Goal: Find specific page/section: Find specific page/section

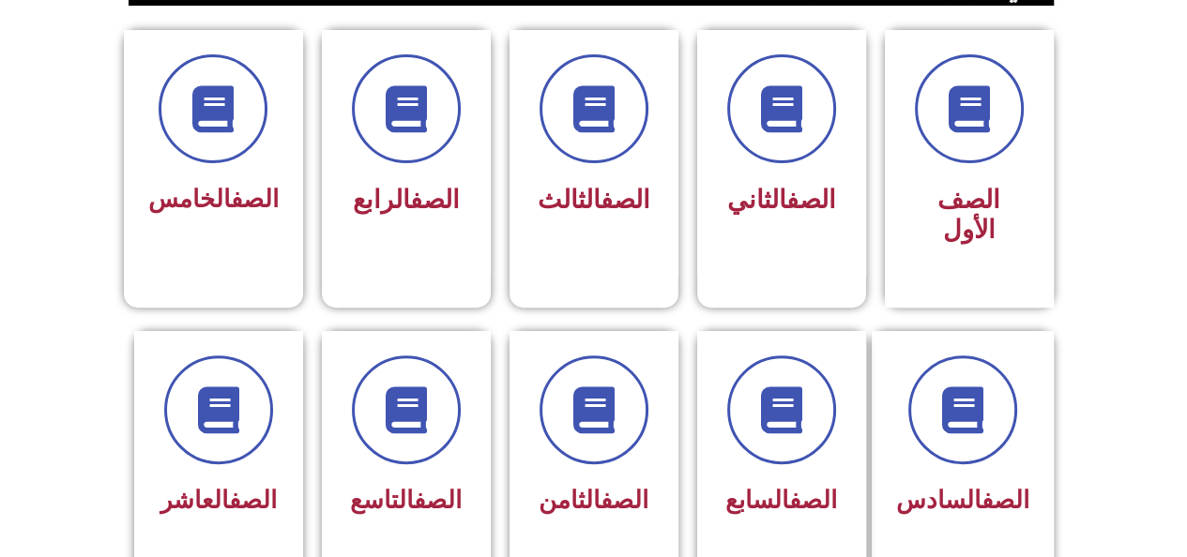
scroll to position [499, 0]
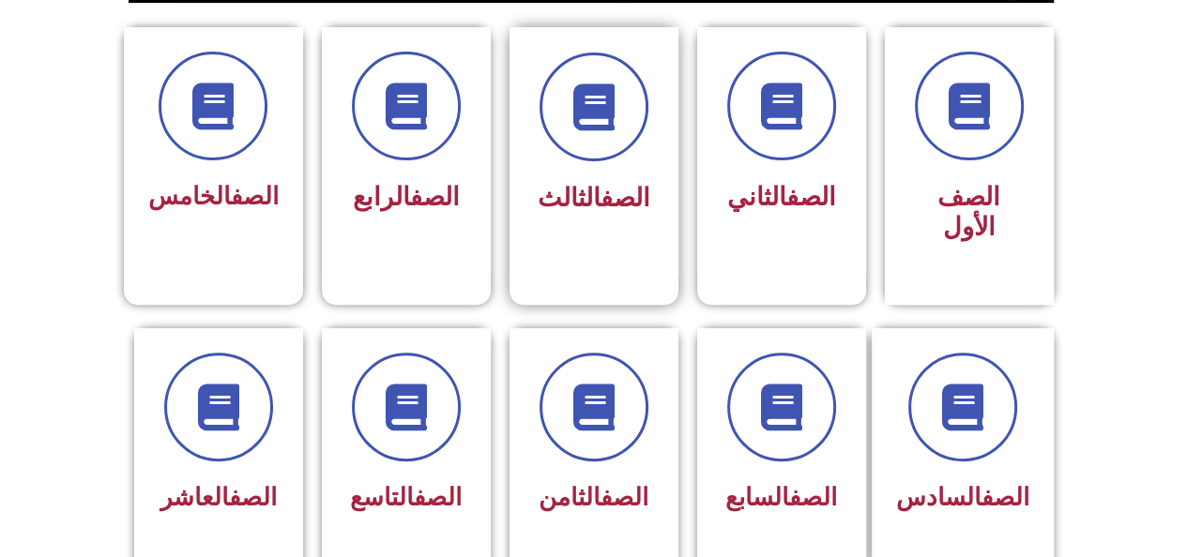
click at [624, 195] on link "الصف" at bounding box center [626, 198] width 50 height 30
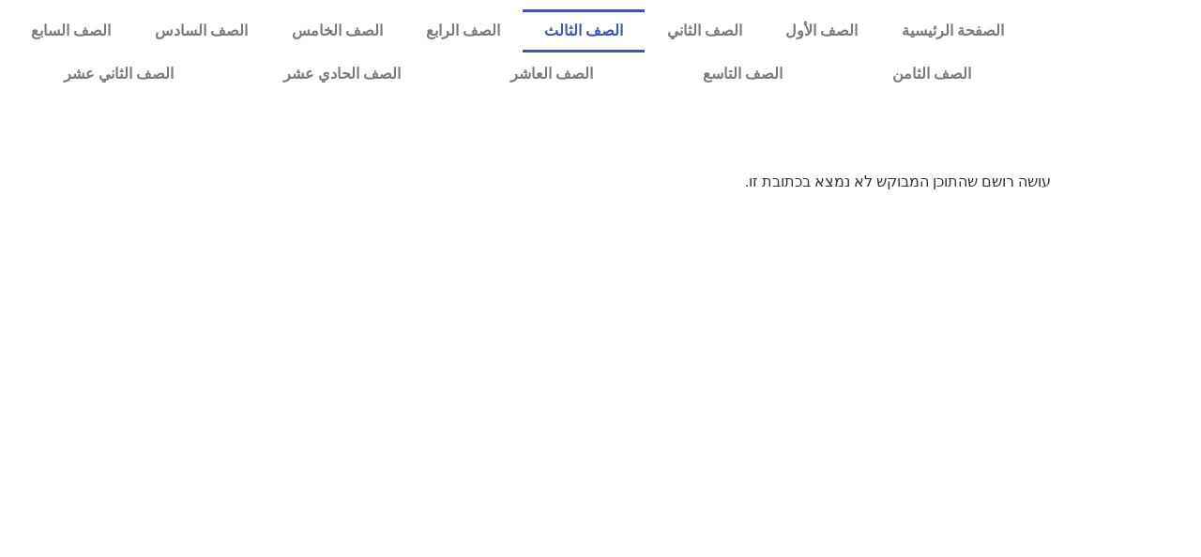
click at [628, 38] on link "الصف الثالث" at bounding box center [584, 30] width 123 height 43
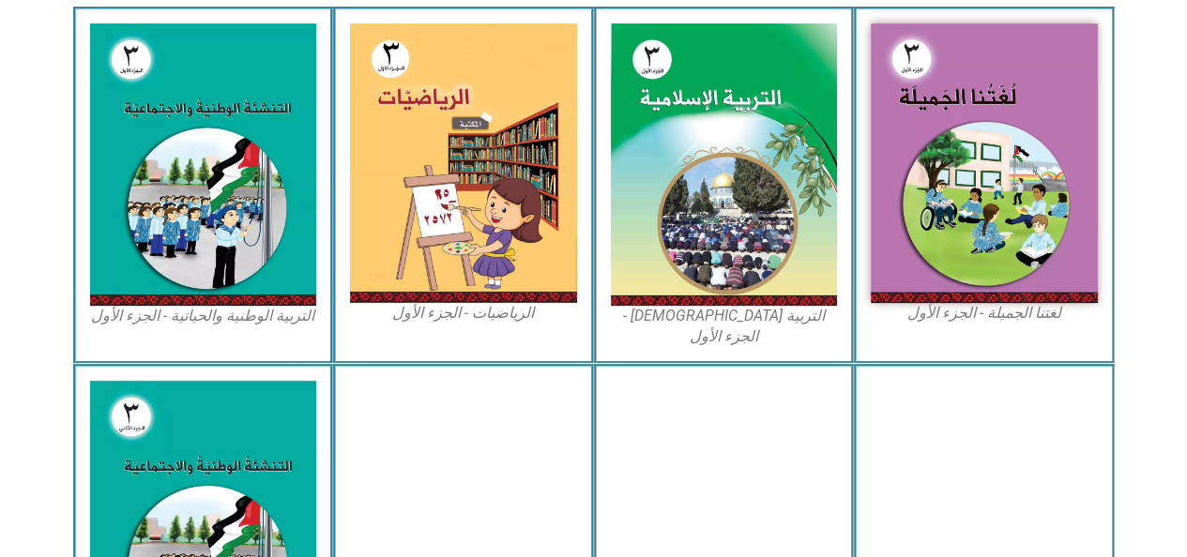
scroll to position [579, 0]
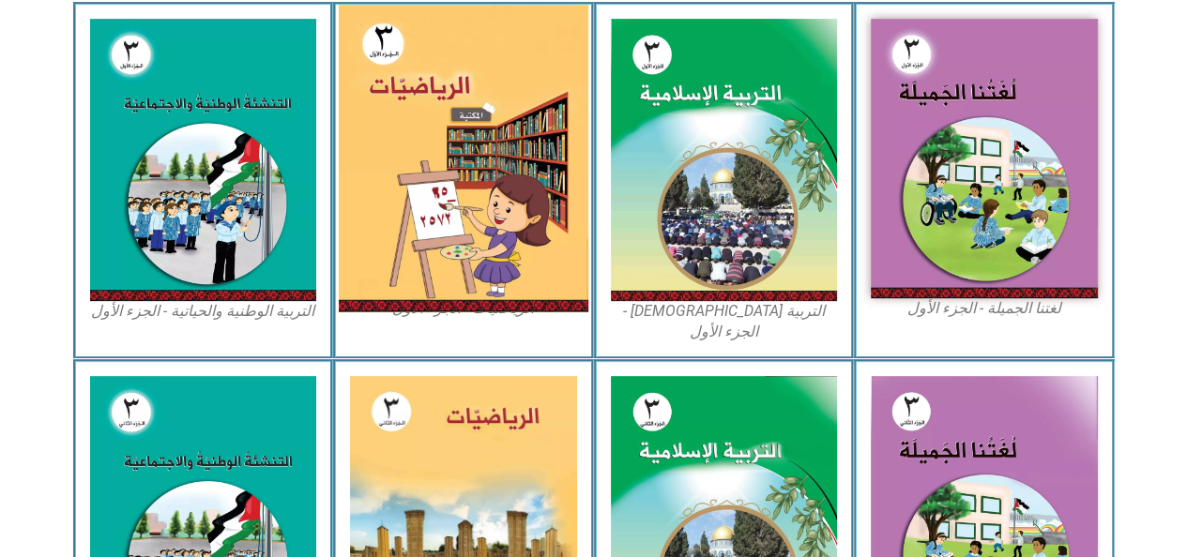
click at [527, 199] on img at bounding box center [464, 159] width 250 height 308
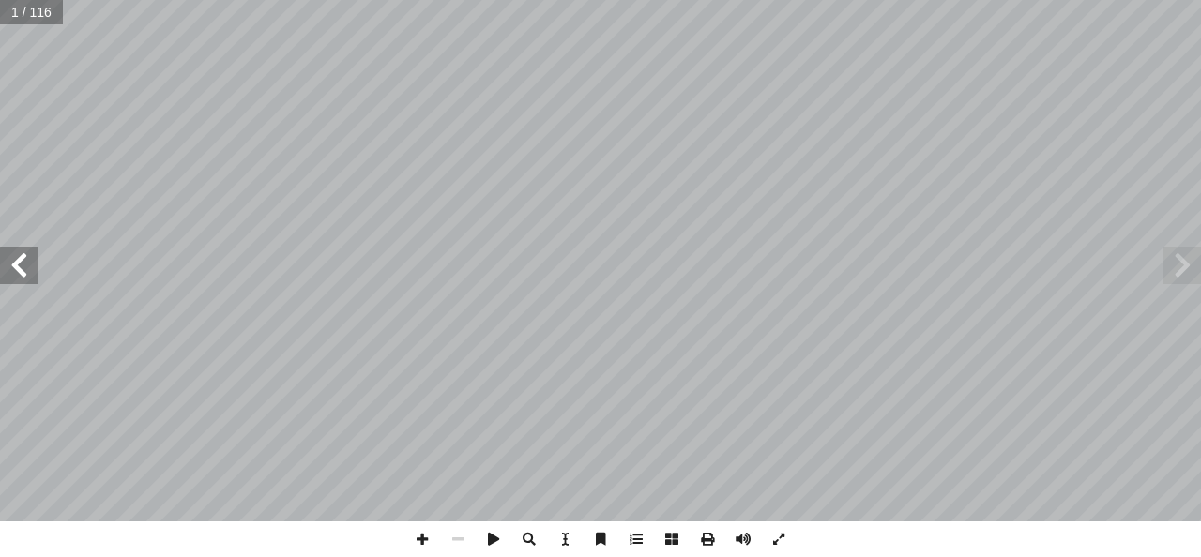
click at [23, 267] on span at bounding box center [19, 266] width 38 height 38
click at [25, 263] on span at bounding box center [19, 266] width 38 height 38
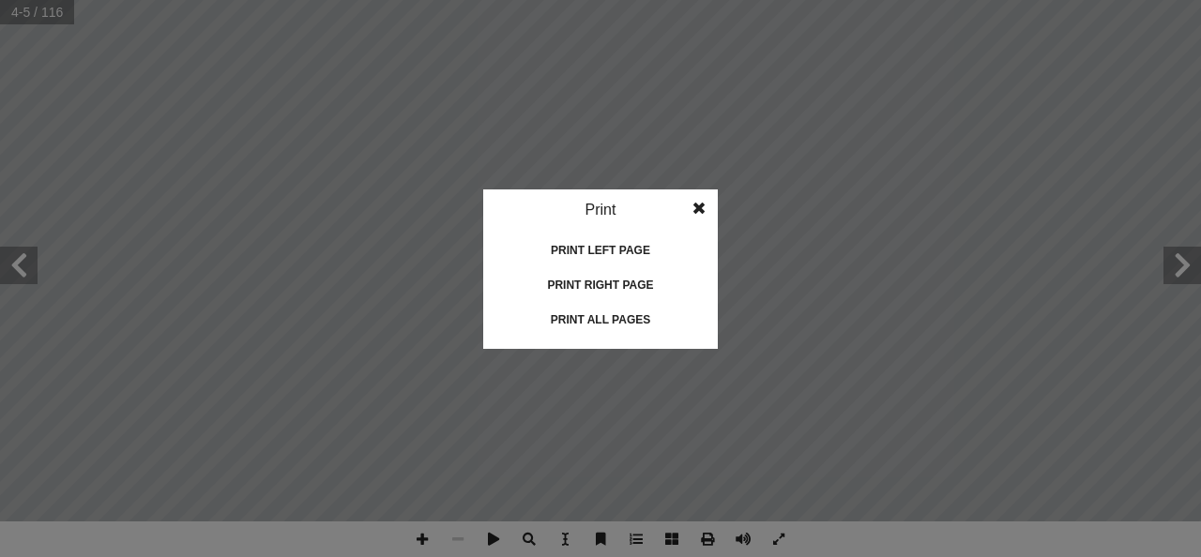
click at [770, 413] on idv "Print Print current page Print left page Print right page Print all pages" at bounding box center [600, 278] width 1201 height 557
